Goal: Task Accomplishment & Management: Manage account settings

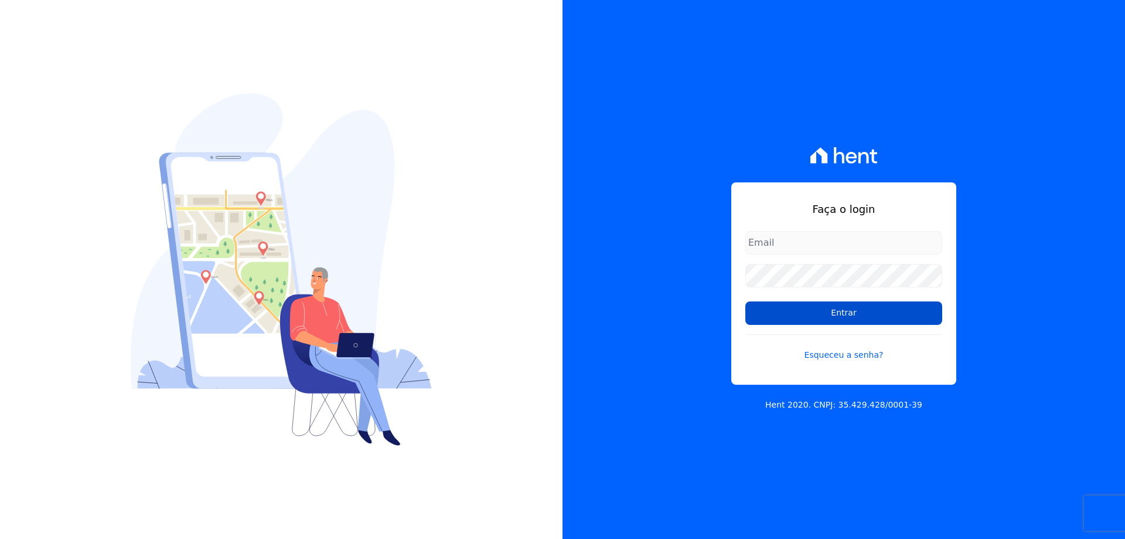
type input "financeiro@gedecon.com.br"
click at [861, 315] on input "Entrar" at bounding box center [843, 312] width 197 height 23
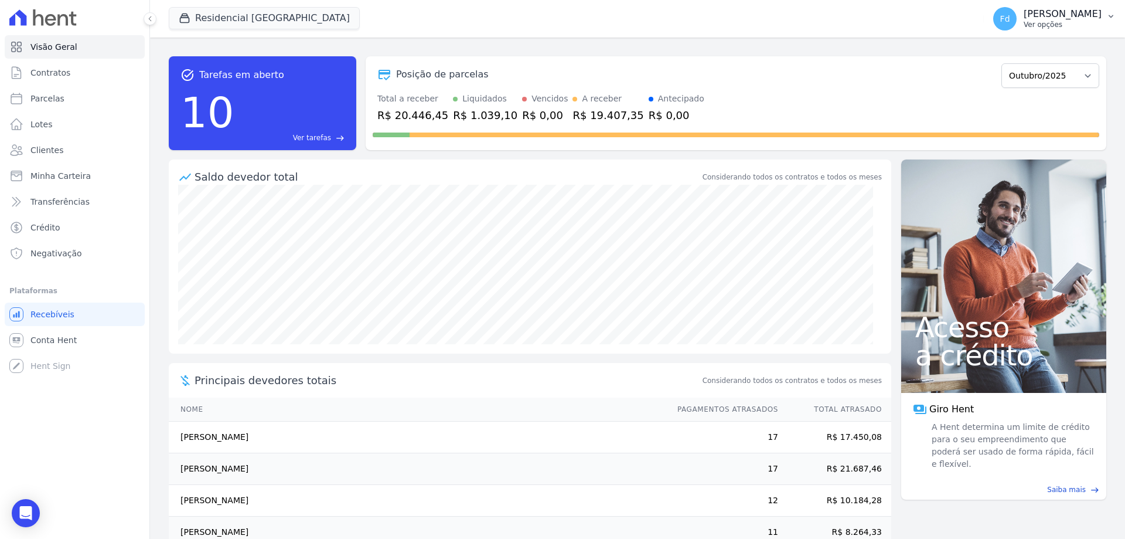
click at [1081, 16] on p "[PERSON_NAME]" at bounding box center [1063, 14] width 78 height 12
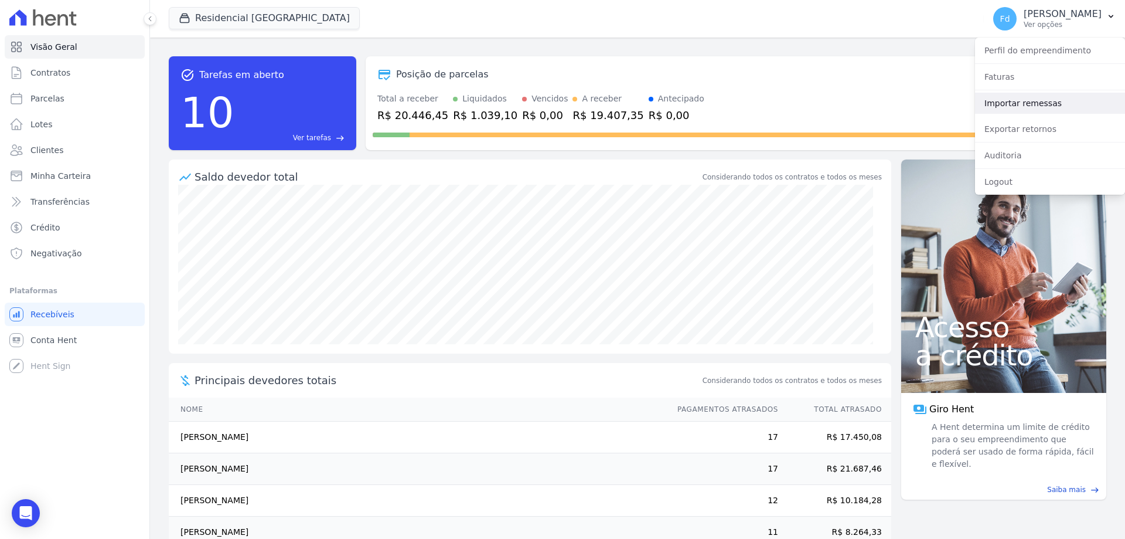
click at [1044, 98] on link "Importar remessas" at bounding box center [1050, 103] width 150 height 21
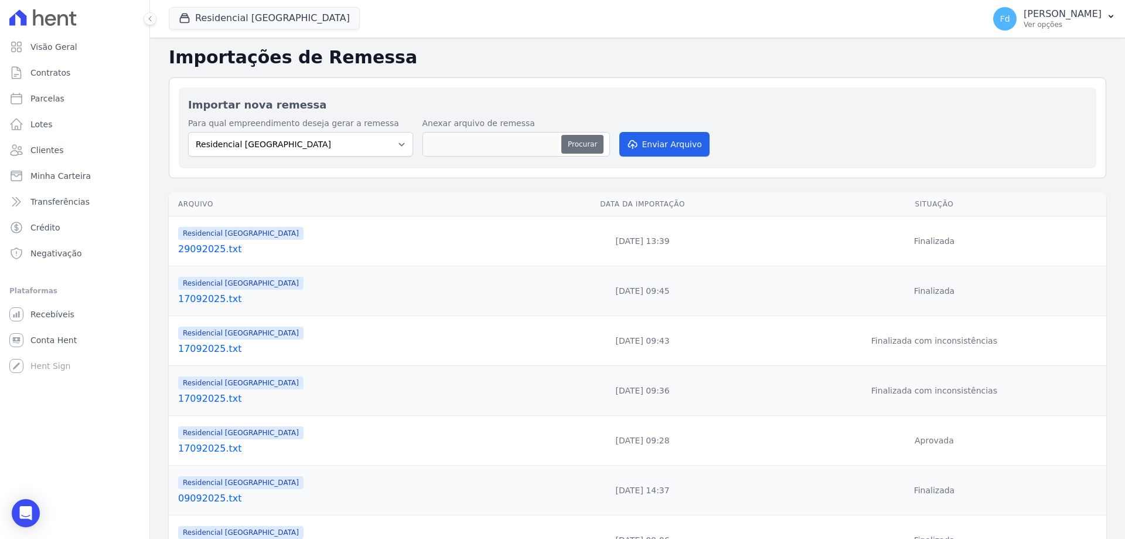
click at [585, 147] on button "Procurar" at bounding box center [582, 144] width 42 height 19
type input "02102025.TXT"
click at [642, 140] on button "Enviar Arquivo" at bounding box center [664, 144] width 90 height 25
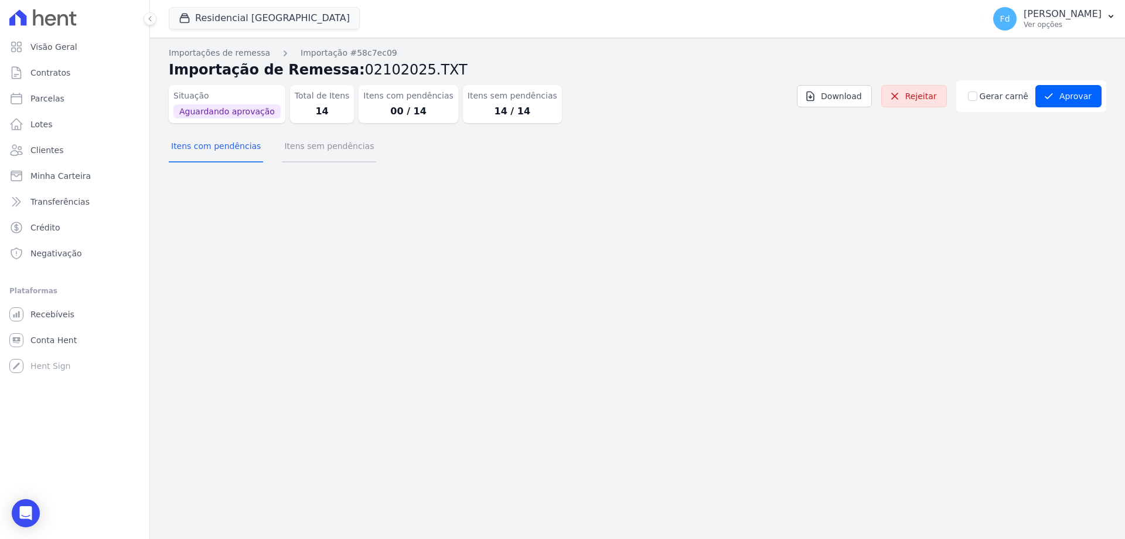
click at [312, 155] on button "Itens sem pendências" at bounding box center [329, 147] width 94 height 30
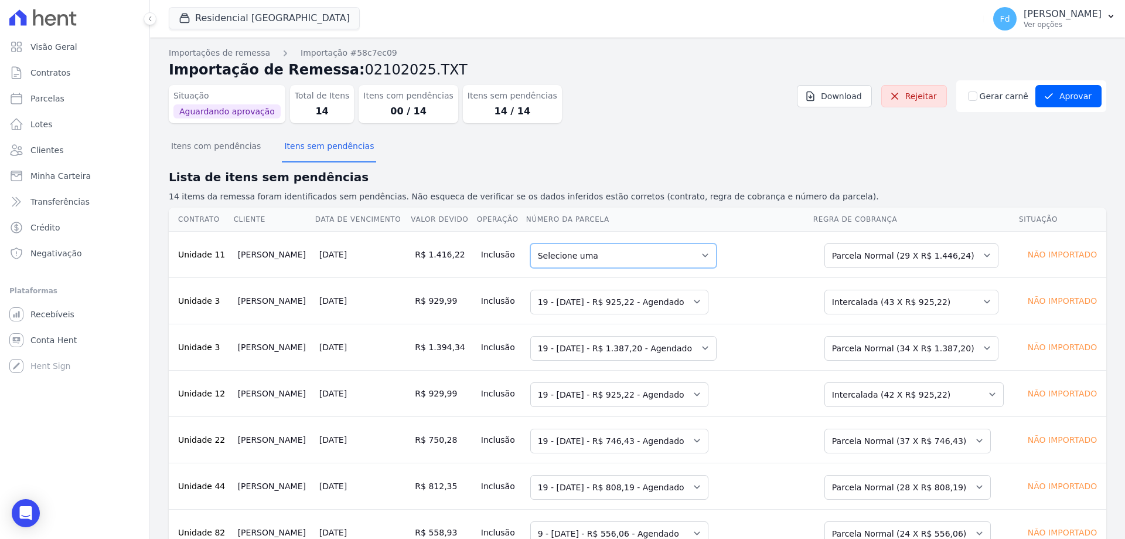
click at [605, 250] on select "Selecione uma 19 - 10/10/2025 - R$ 1.446,24 - Agendado 20 - 10/11/2025 - R$ 1.4…" at bounding box center [623, 255] width 186 height 25
click at [1074, 99] on button "Aprovar" at bounding box center [1069, 96] width 66 height 22
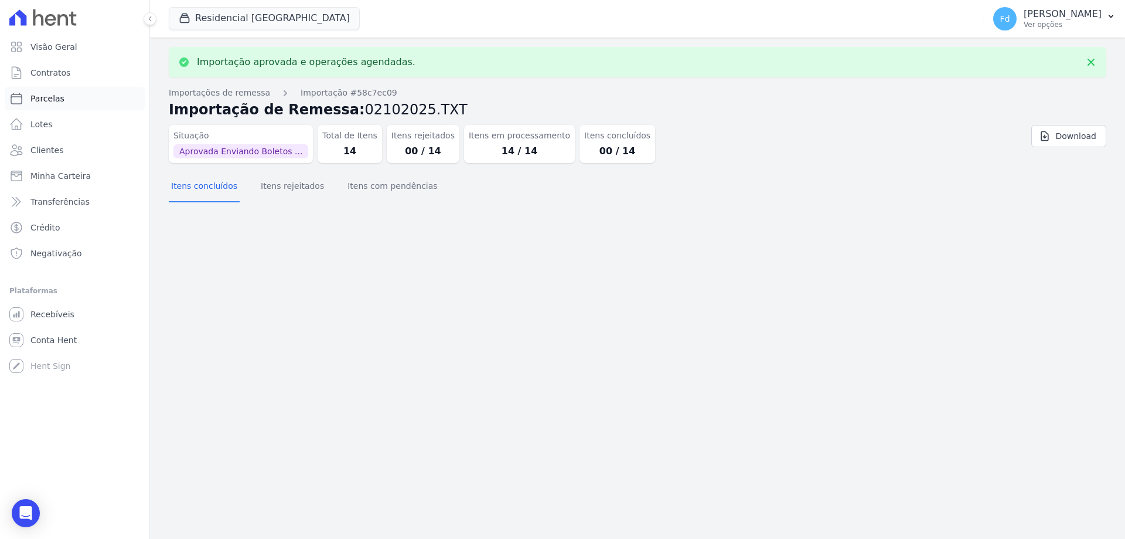
click at [58, 98] on span "Parcelas" at bounding box center [47, 99] width 34 height 12
select select
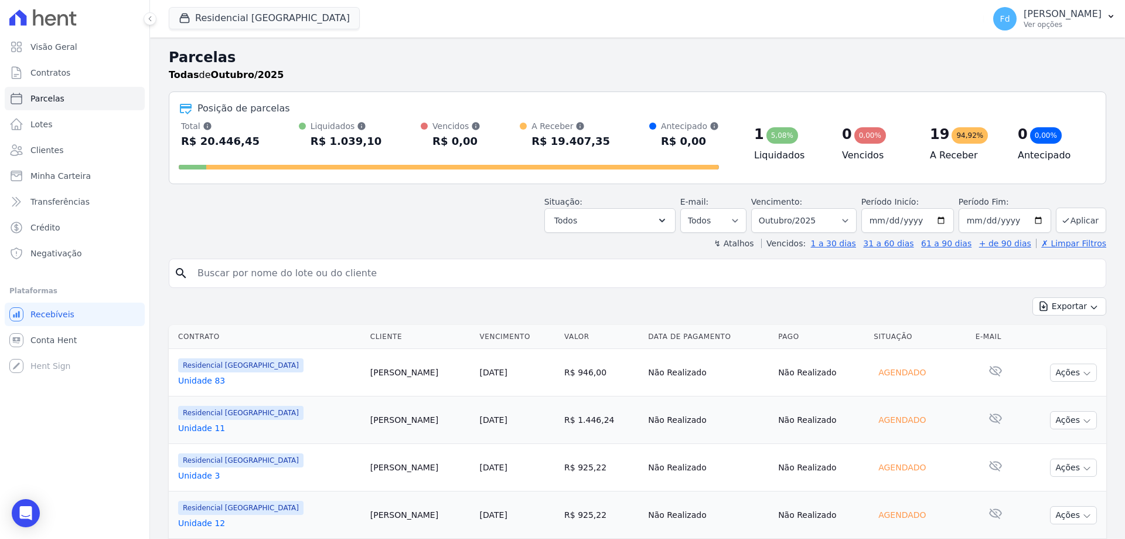
click at [203, 384] on link "Unidade 83" at bounding box center [269, 380] width 183 height 12
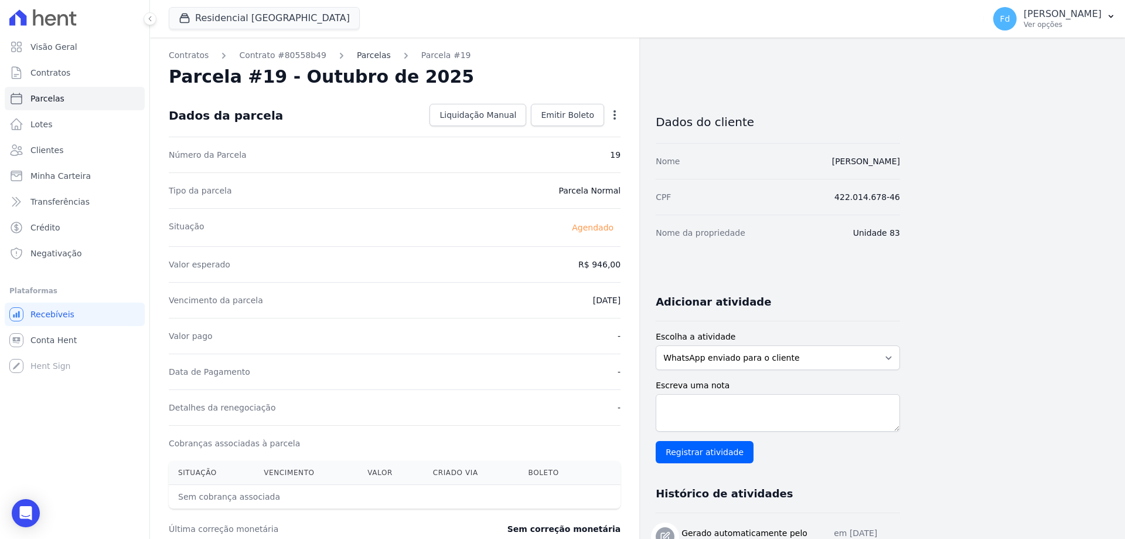
click at [363, 55] on link "Parcelas" at bounding box center [374, 55] width 34 height 12
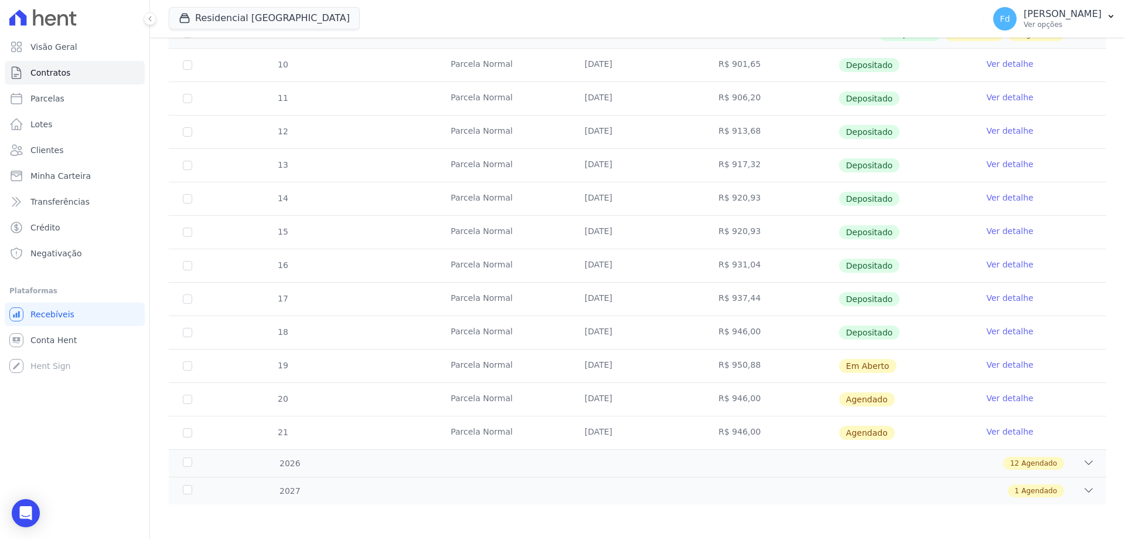
scroll to position [227, 0]
click at [989, 365] on link "Ver detalhe" at bounding box center [1009, 364] width 47 height 12
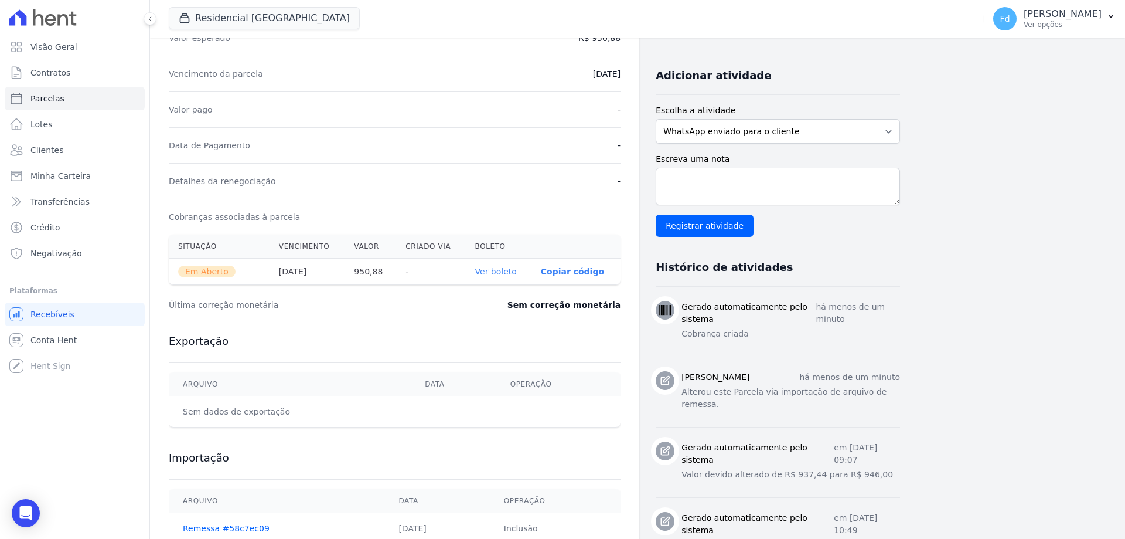
scroll to position [234, 0]
